Goal: Information Seeking & Learning: Learn about a topic

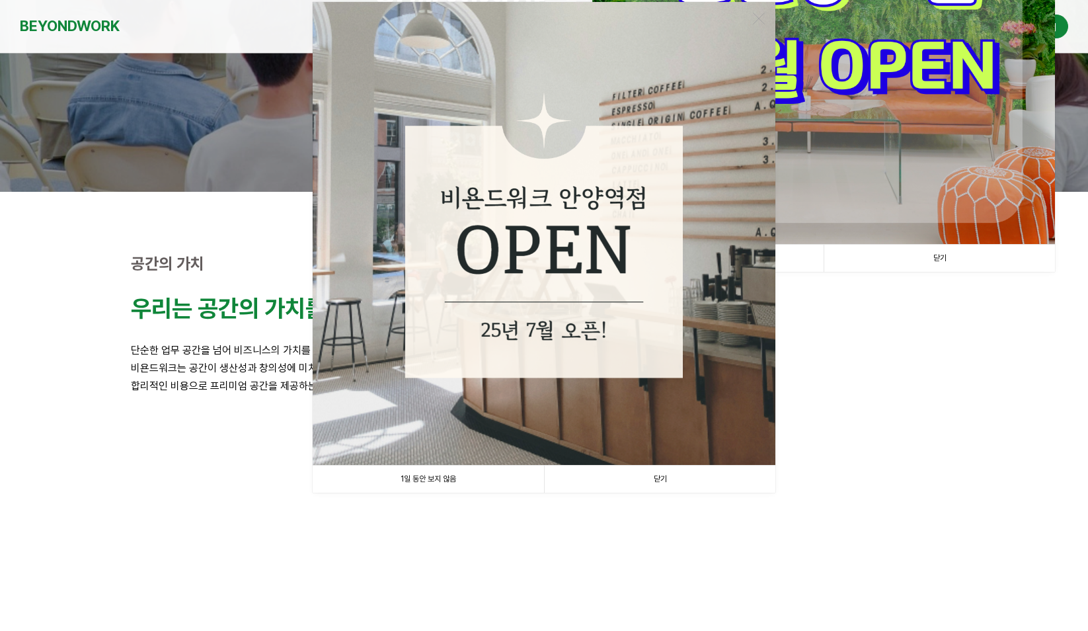
scroll to position [315, 0]
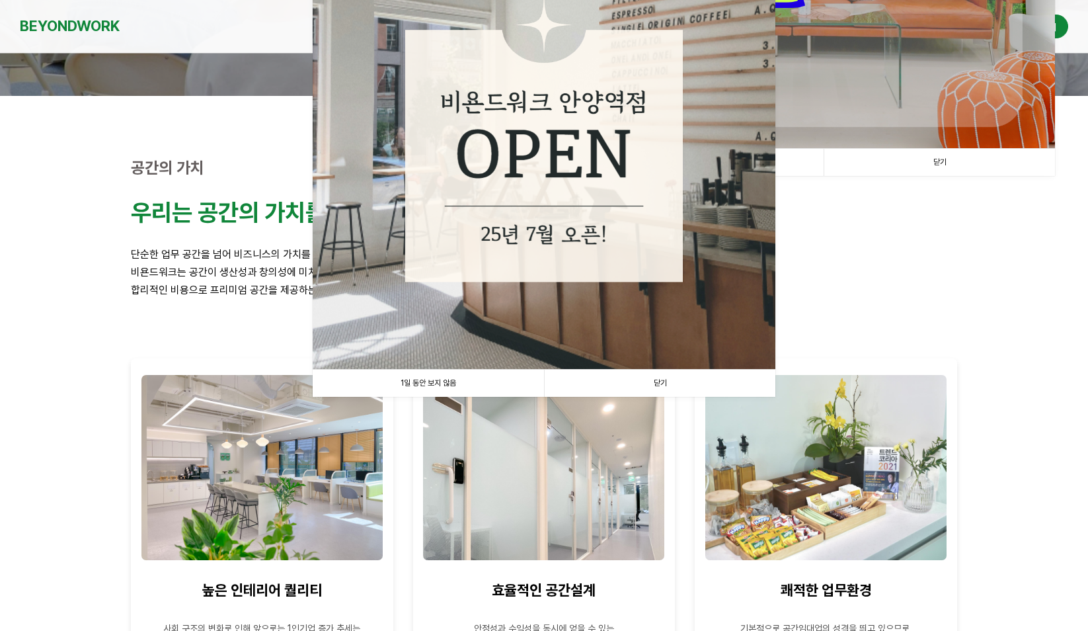
click at [420, 387] on link "1일 동안 보지 않음" at bounding box center [428, 383] width 231 height 27
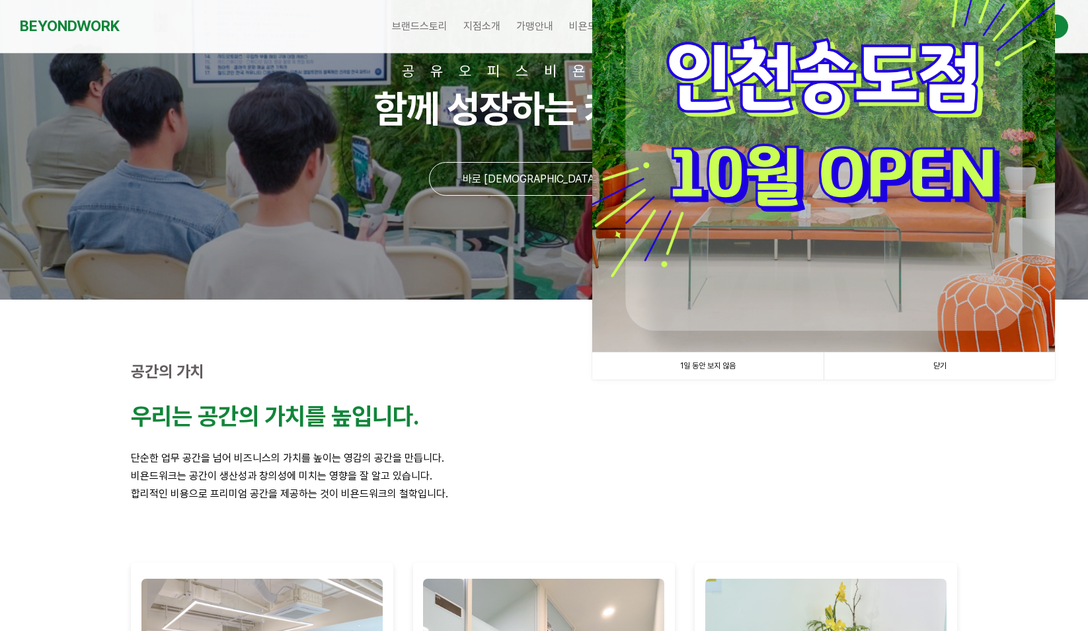
scroll to position [48, 0]
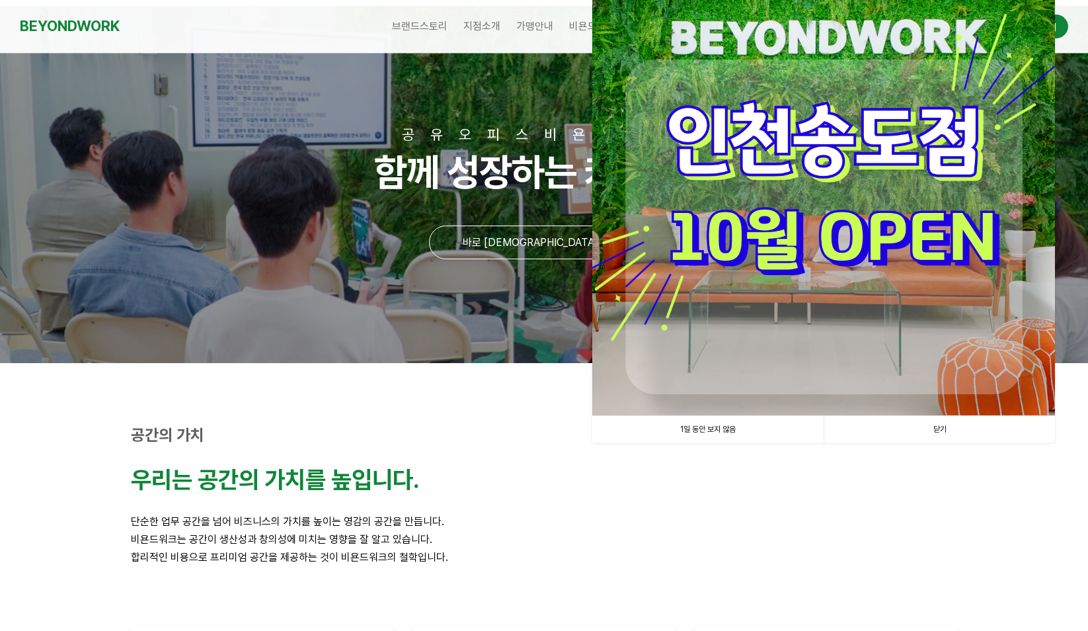
click at [692, 425] on link "1일 동안 보지 않음" at bounding box center [707, 429] width 231 height 27
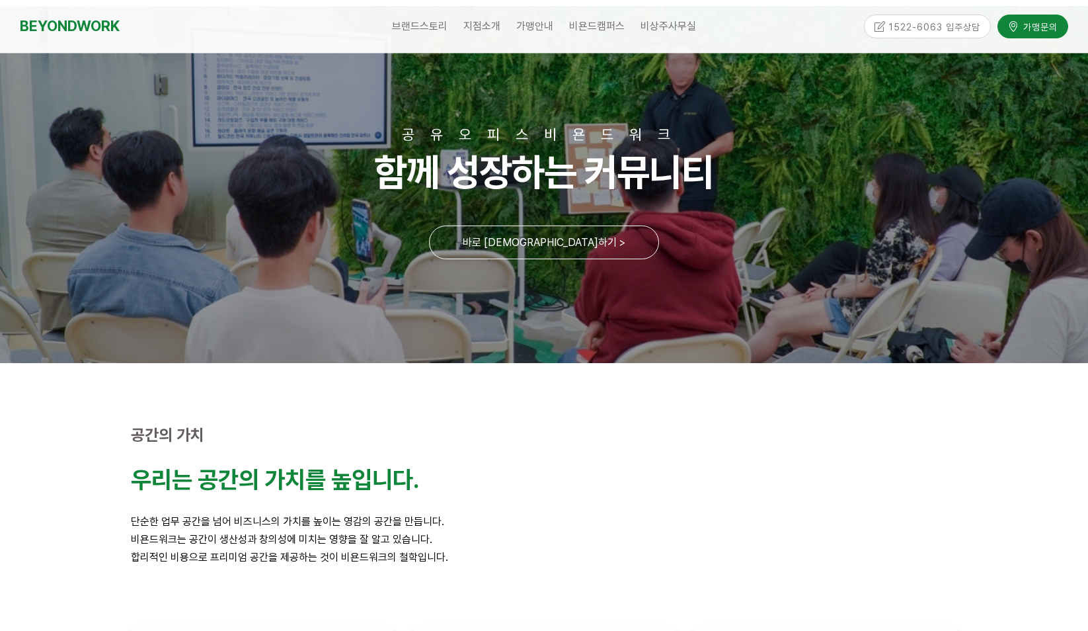
scroll to position [0, 0]
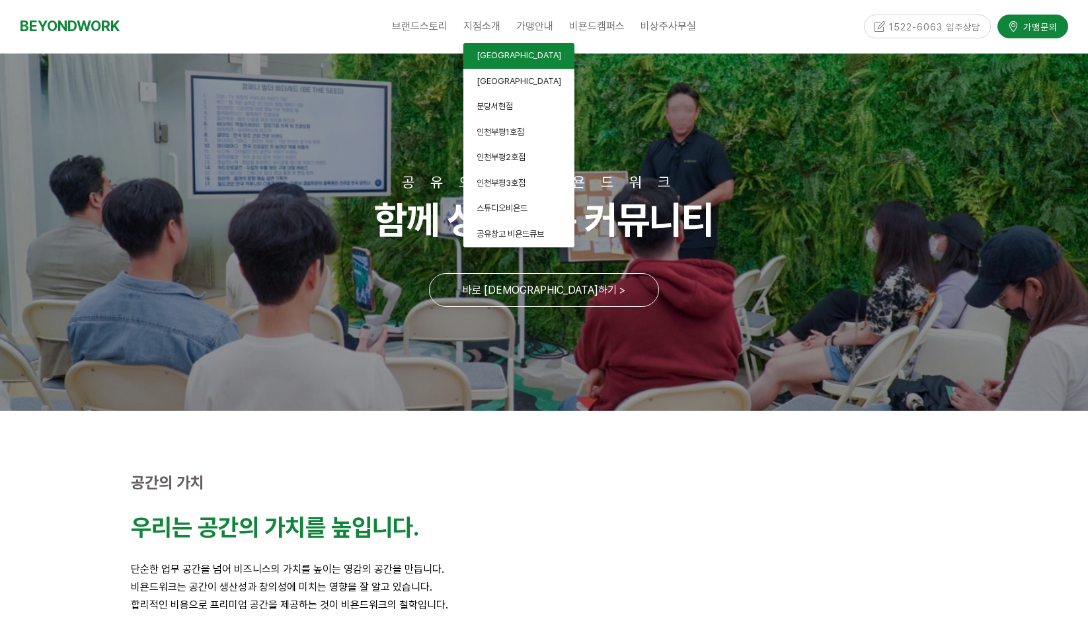
click at [506, 59] on span "[GEOGRAPHIC_DATA]" at bounding box center [519, 55] width 85 height 10
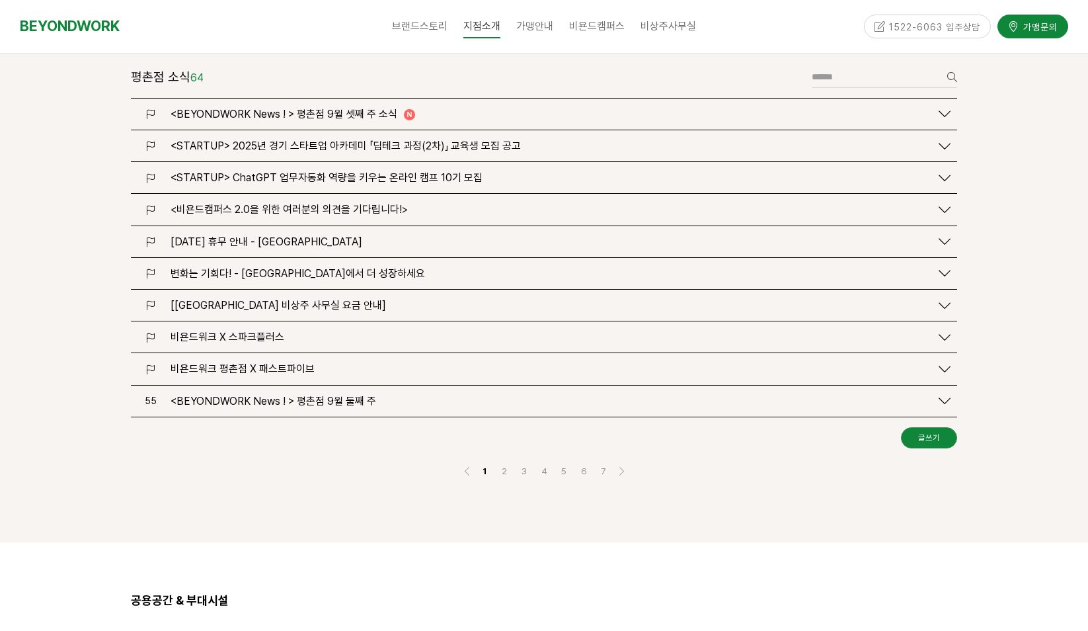
scroll to position [1606, 0]
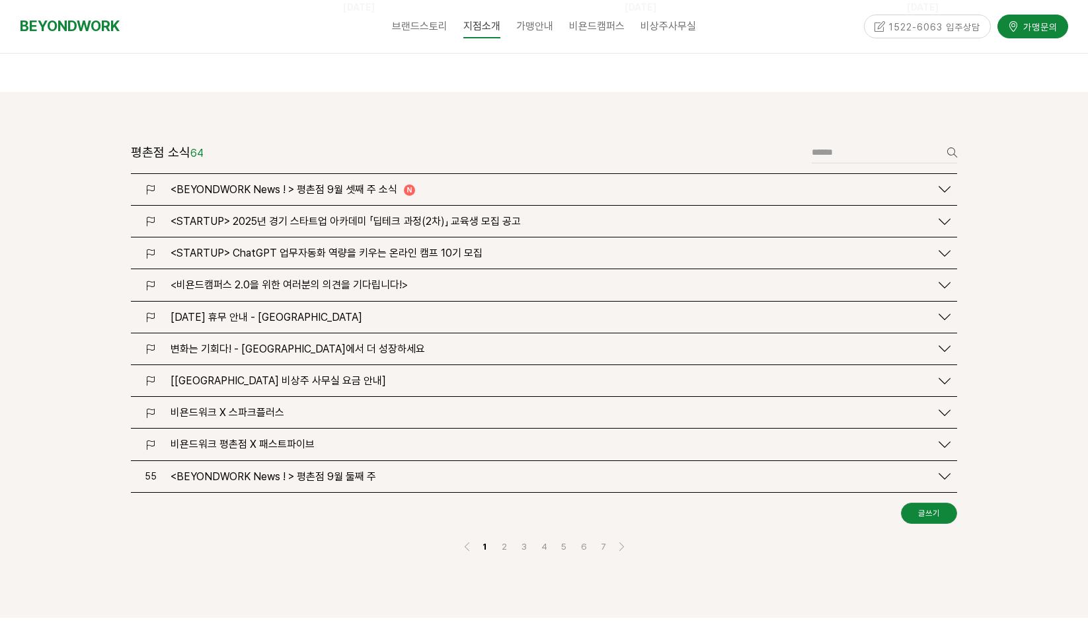
click at [331, 183] on span "<BEYONDWORK News ! > 평촌점 9월 셋째 주 소식" at bounding box center [284, 189] width 227 height 13
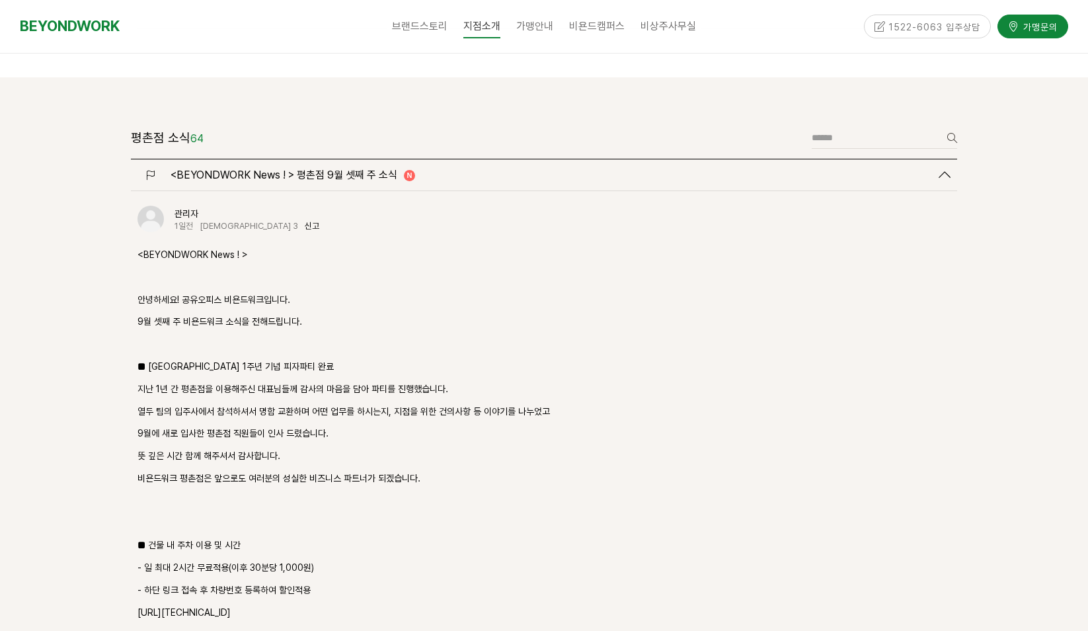
scroll to position [1615, 0]
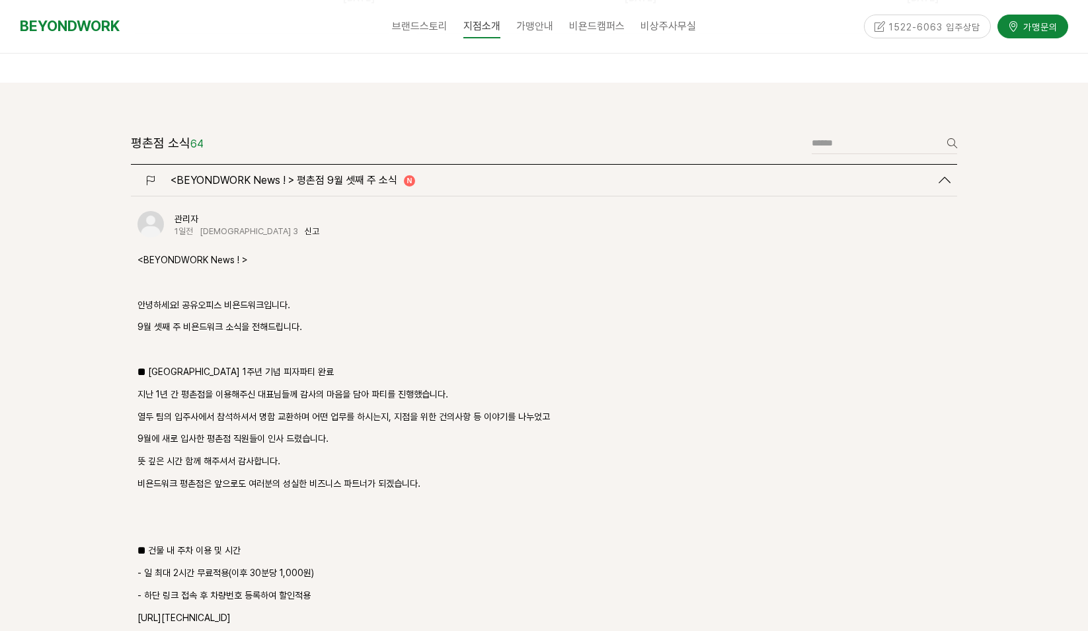
click at [311, 174] on span "<BEYONDWORK News ! > 평촌점 9월 셋째 주 소식" at bounding box center [284, 180] width 227 height 13
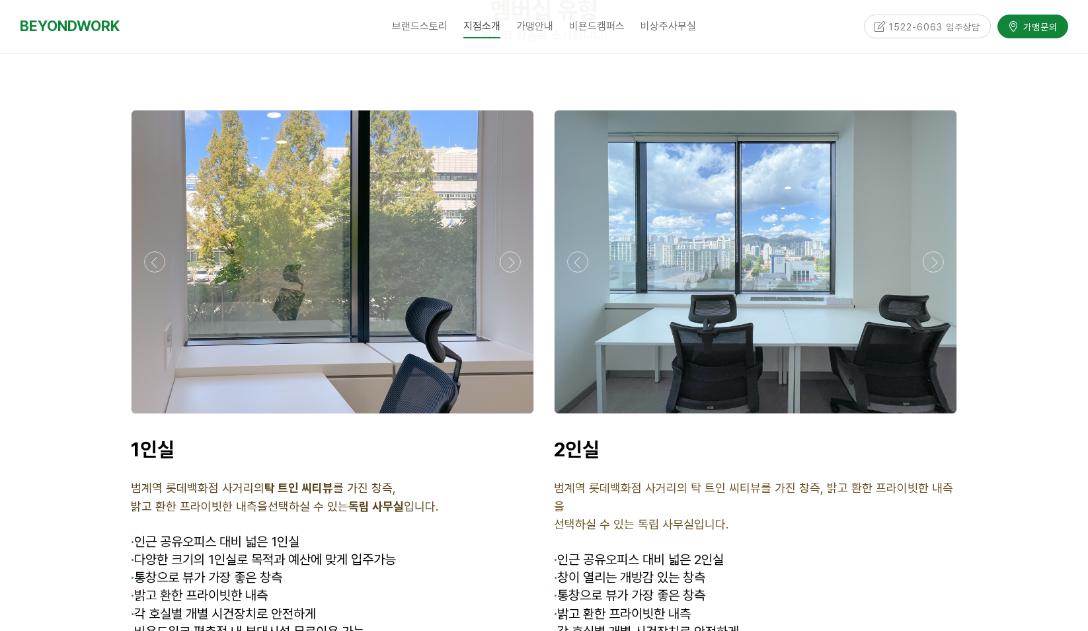
scroll to position [3240, 0]
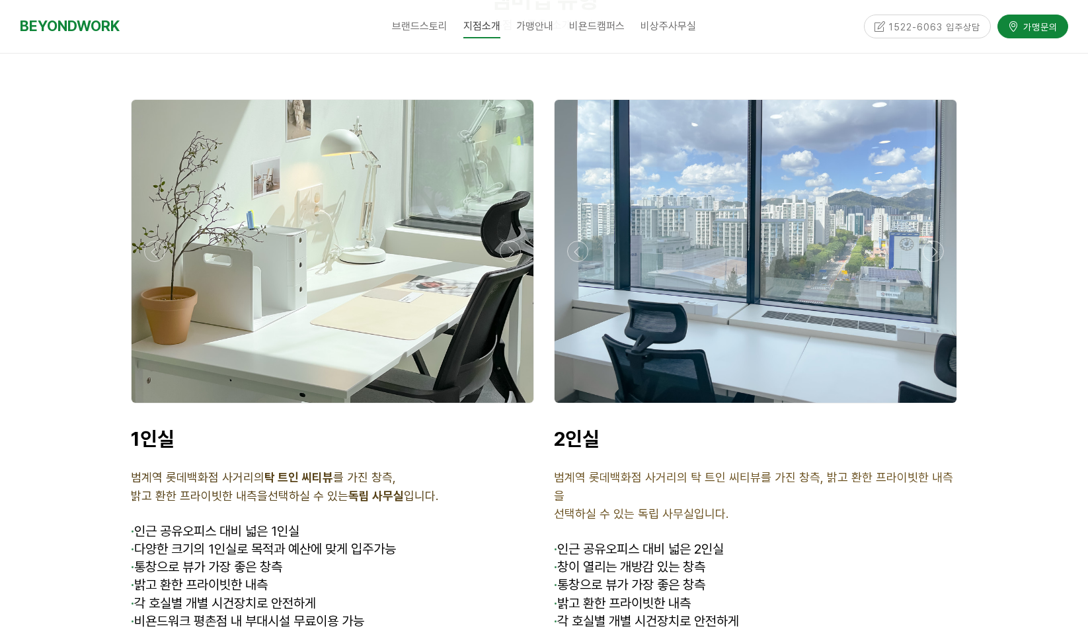
click at [156, 407] on div at bounding box center [333, 407] width 410 height 0
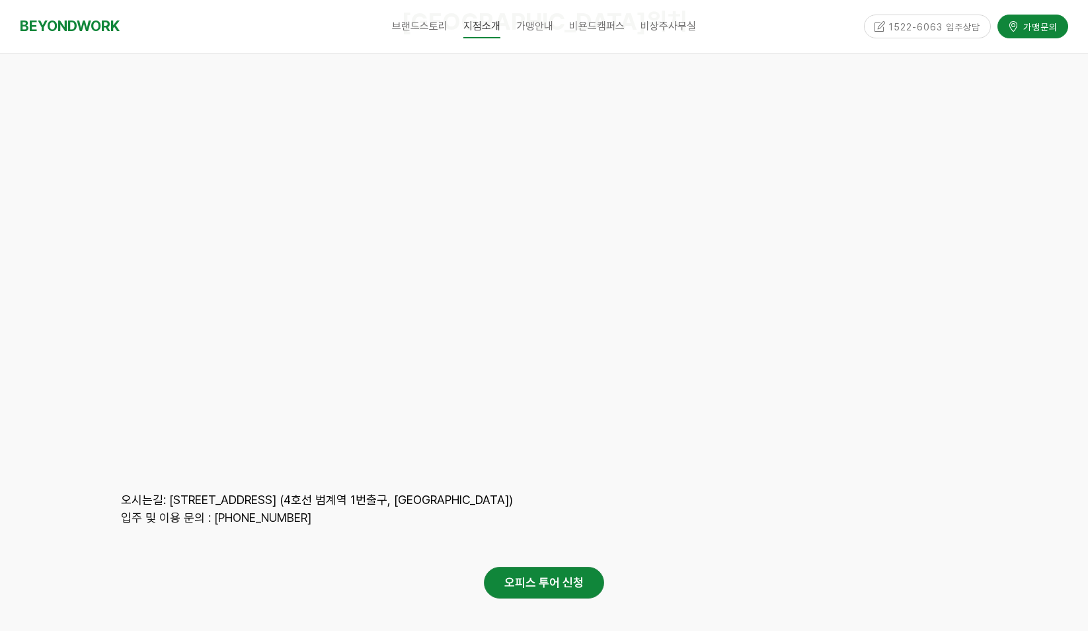
scroll to position [6102, 0]
